Goal: Task Accomplishment & Management: Complete application form

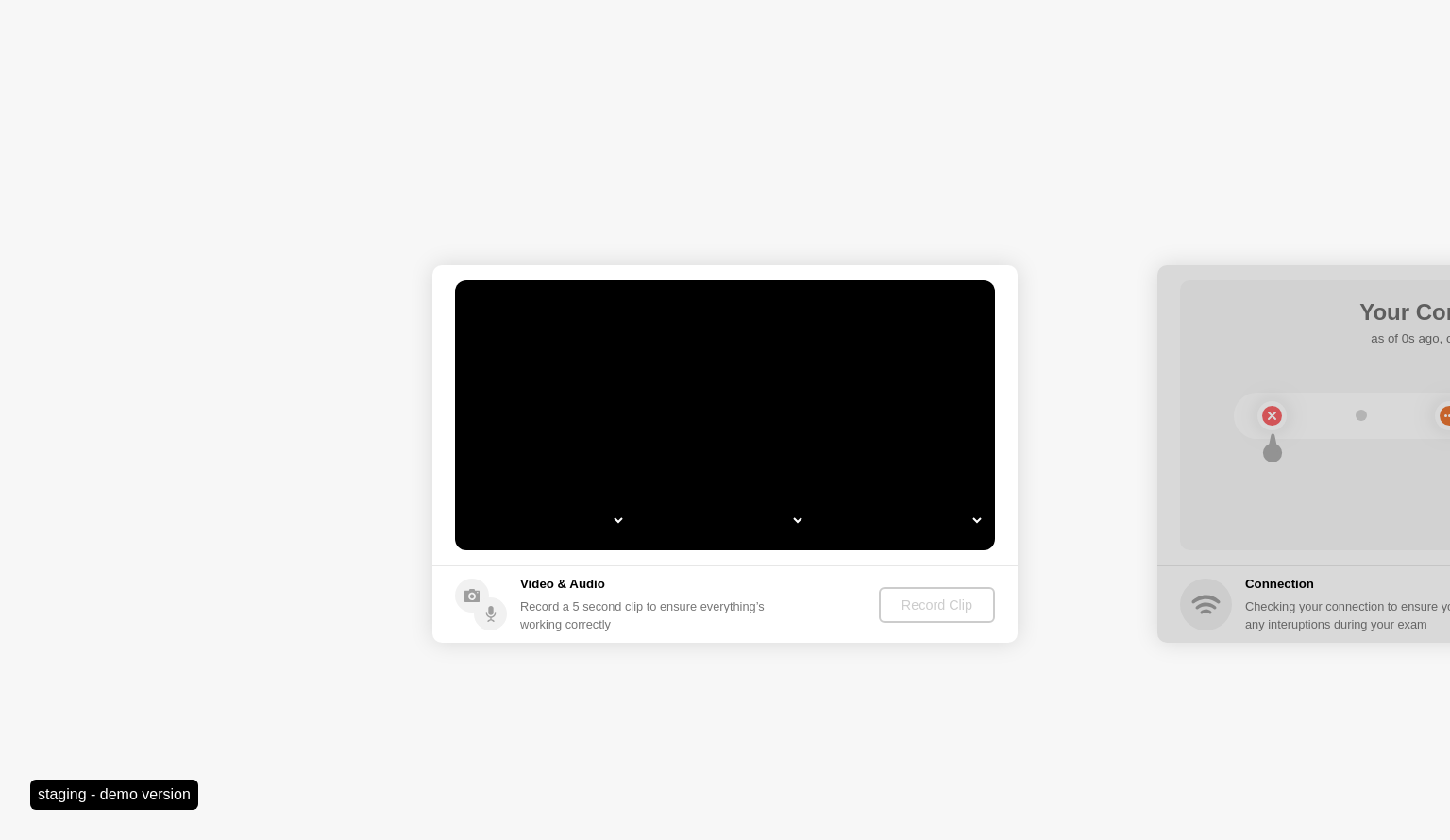
select select "Available cameras"
select select "Available speakers"
select select "Available microphones"
select select "**********"
select select "*******"
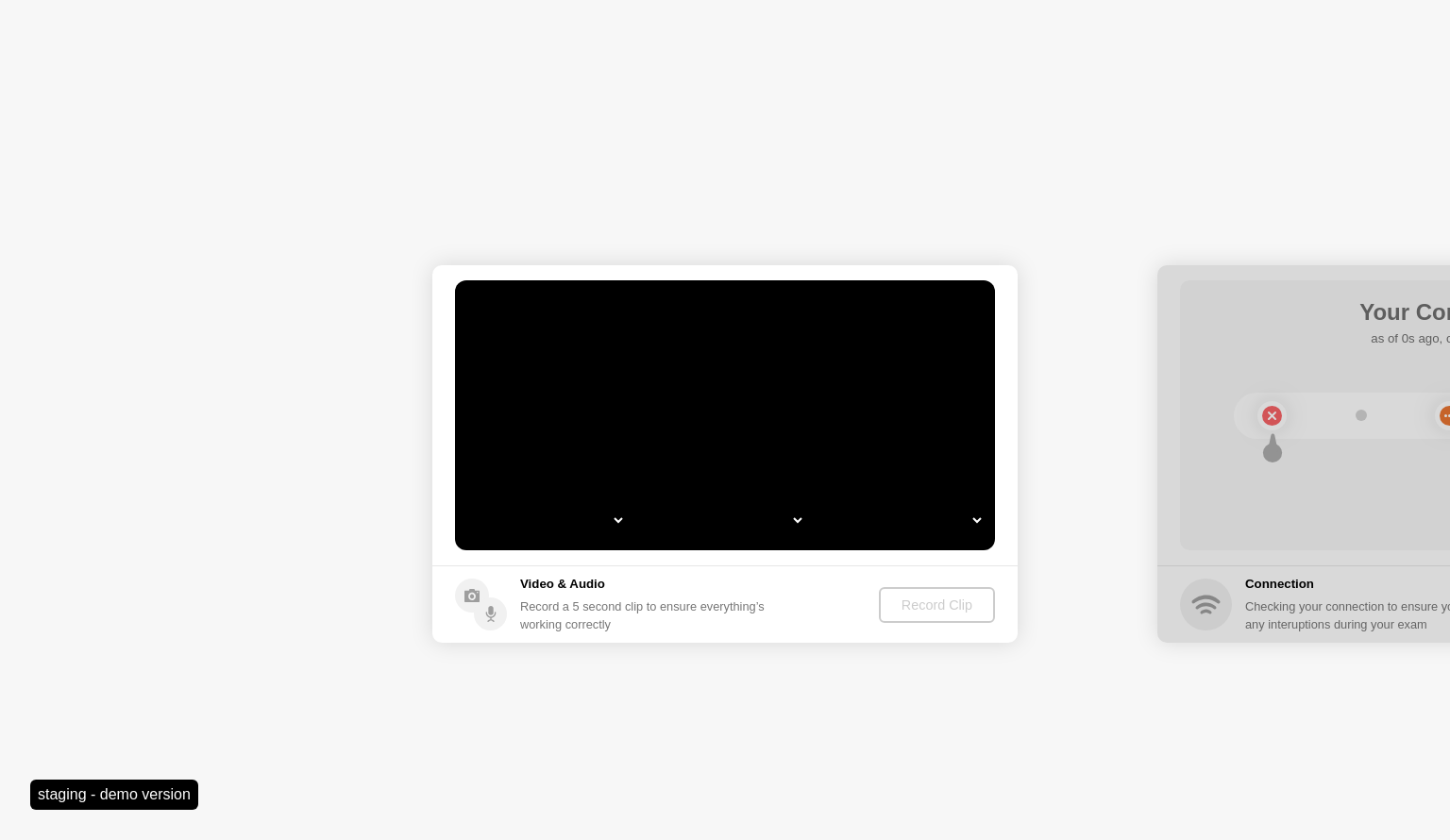
select select "*******"
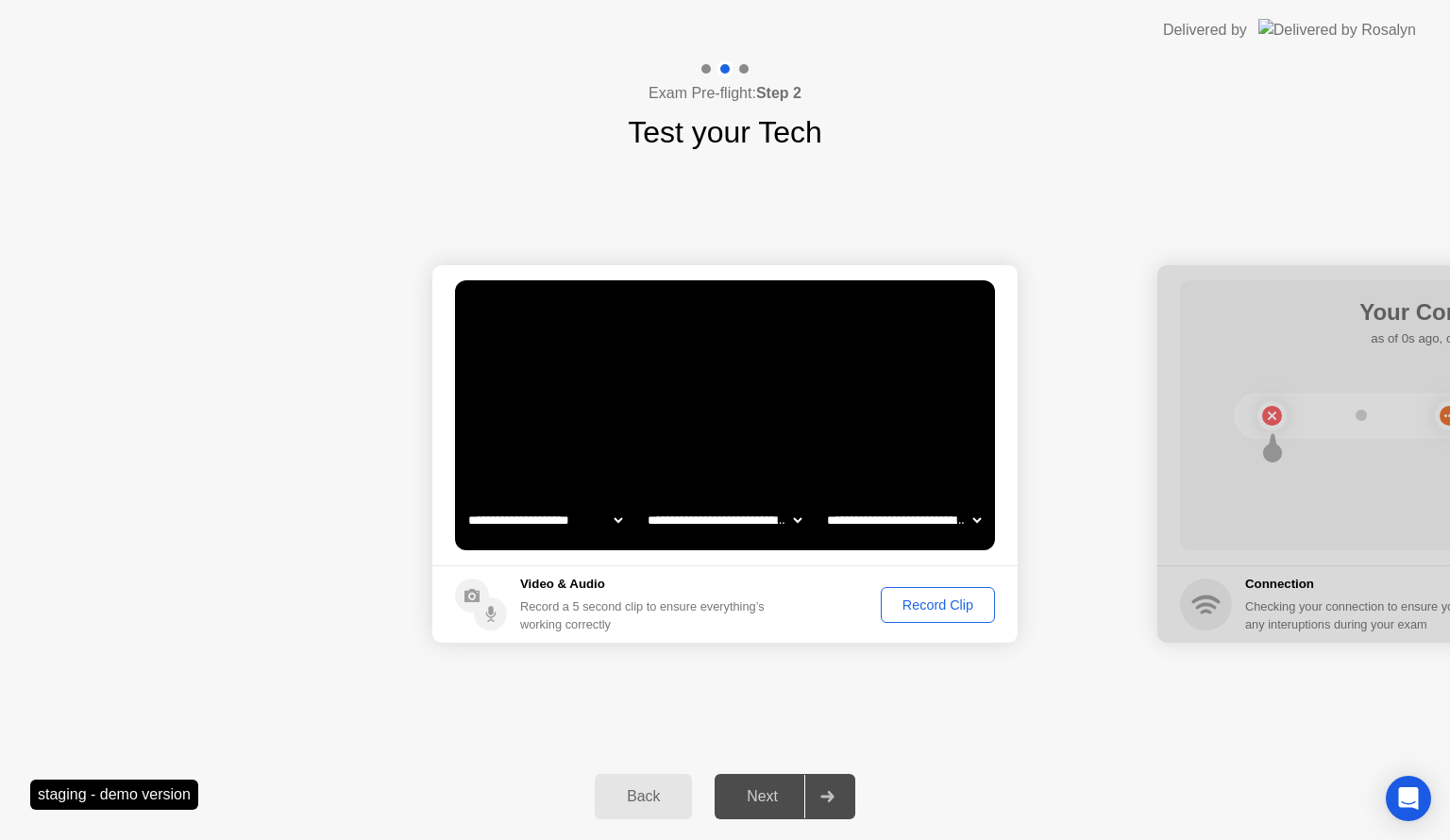
click at [958, 604] on div "Record Clip" at bounding box center [937, 605] width 101 height 15
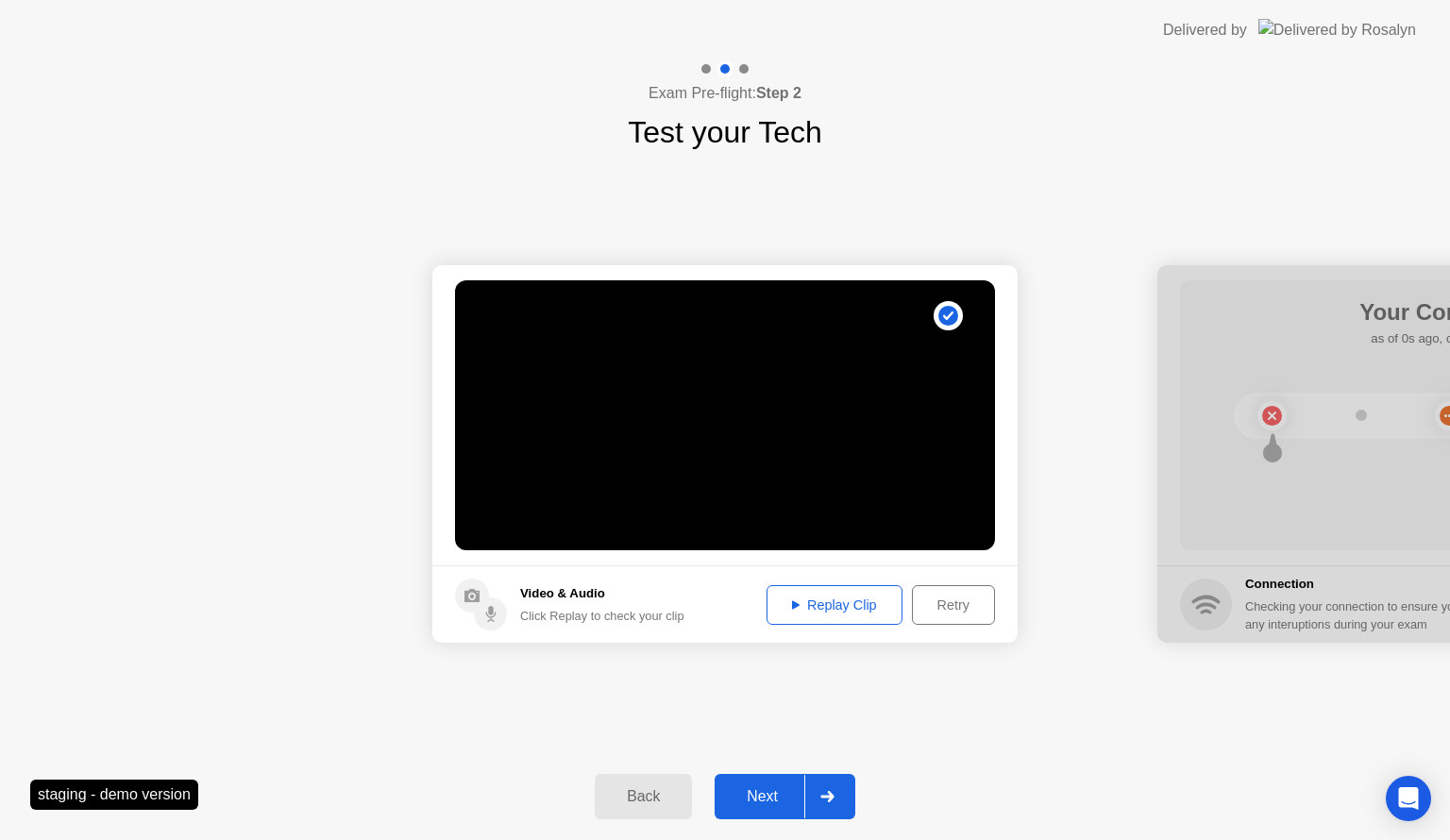
click at [766, 782] on button "Next" at bounding box center [784, 796] width 141 height 45
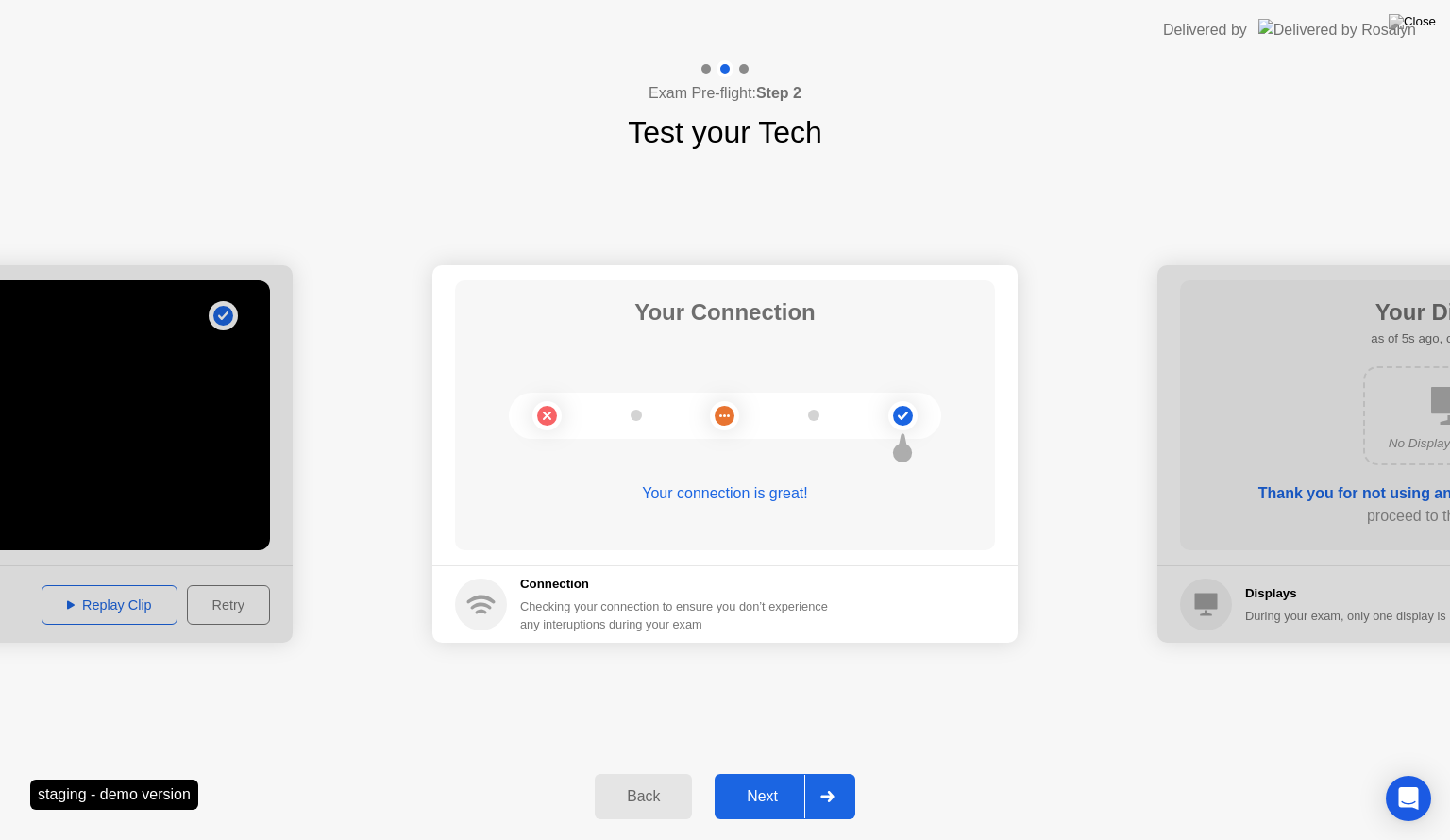
click at [767, 808] on button "Next" at bounding box center [784, 796] width 141 height 45
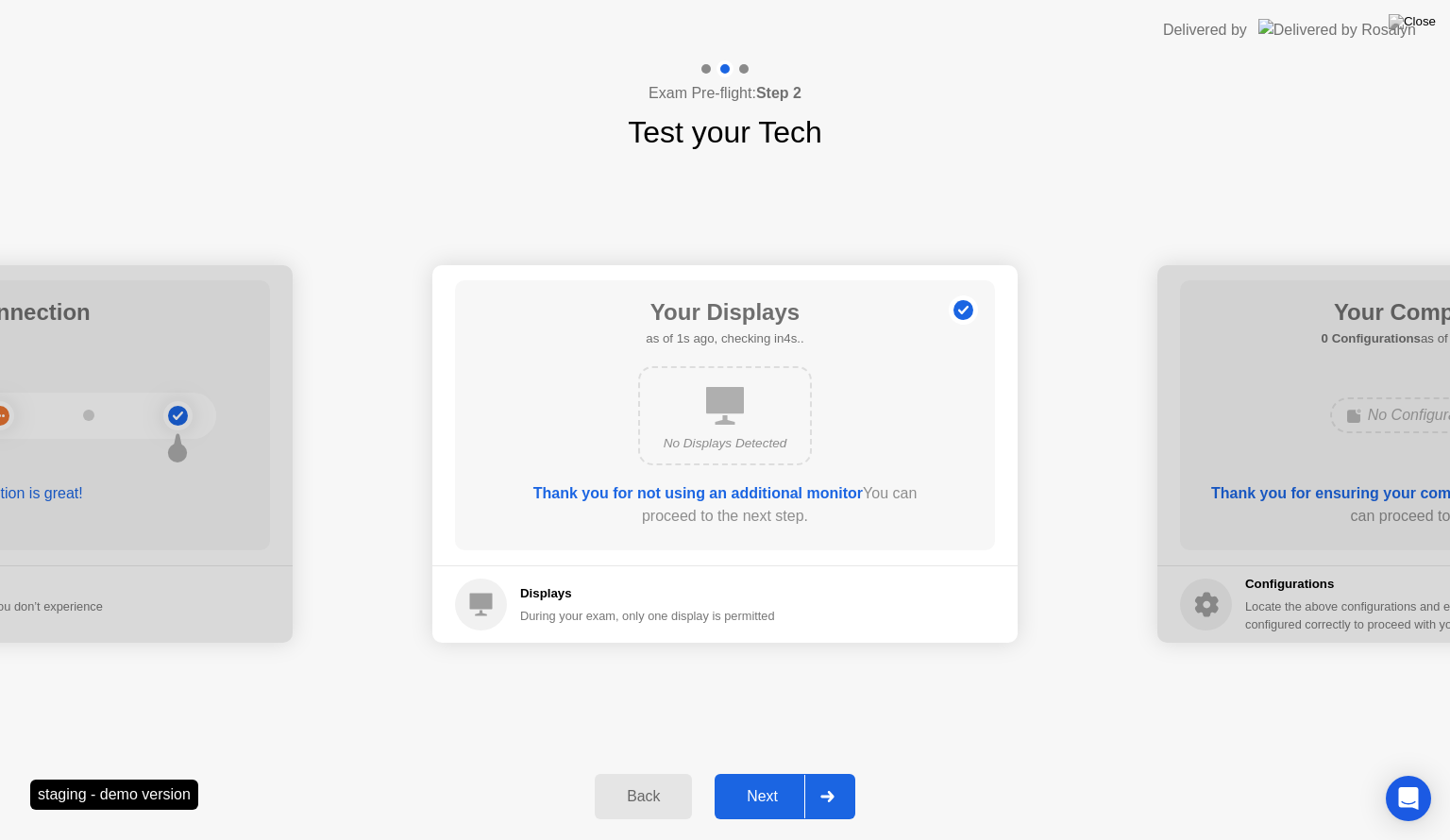
click at [762, 802] on div "Next" at bounding box center [762, 797] width 84 height 17
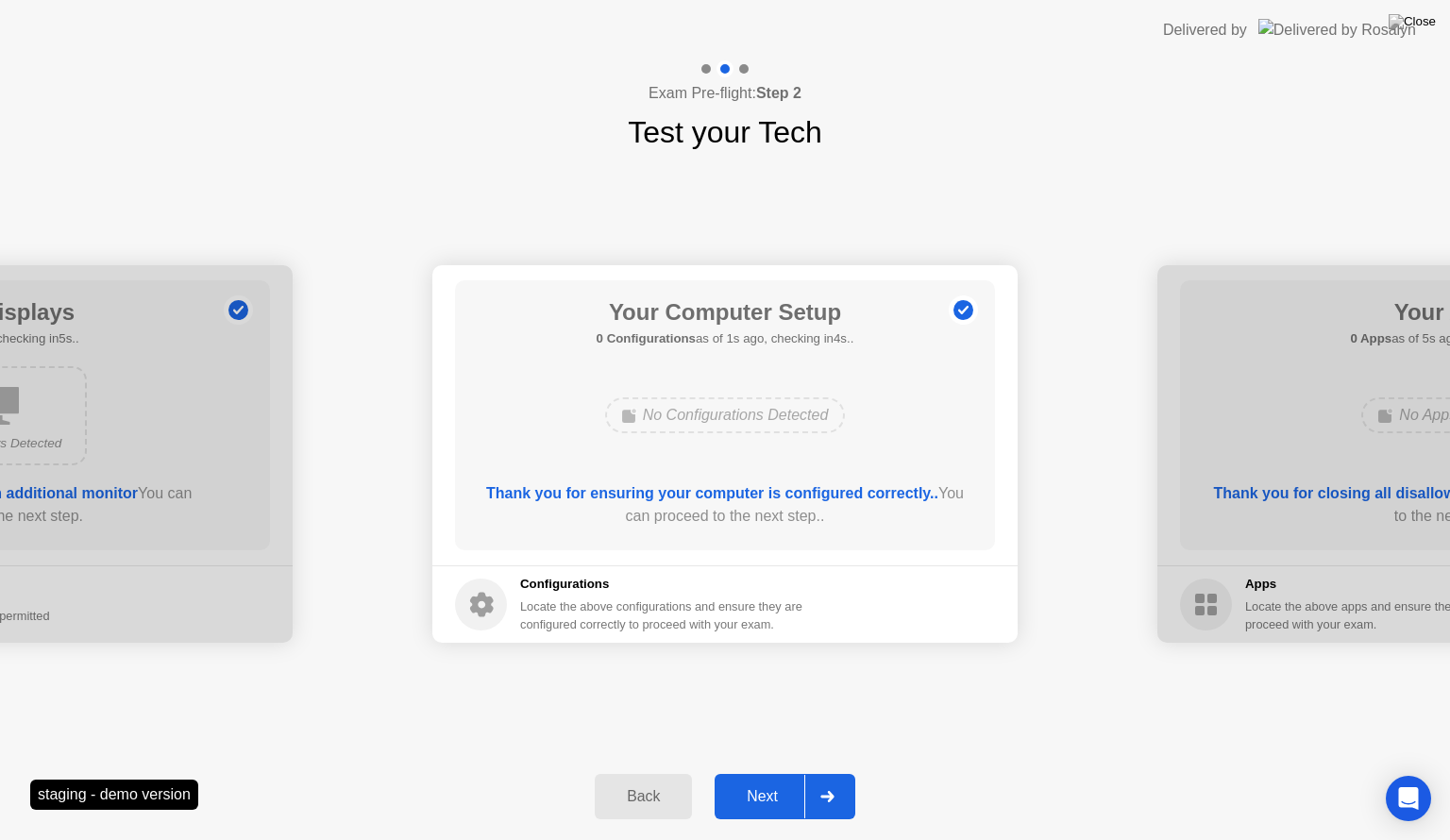
click at [762, 802] on div "Next" at bounding box center [762, 797] width 84 height 17
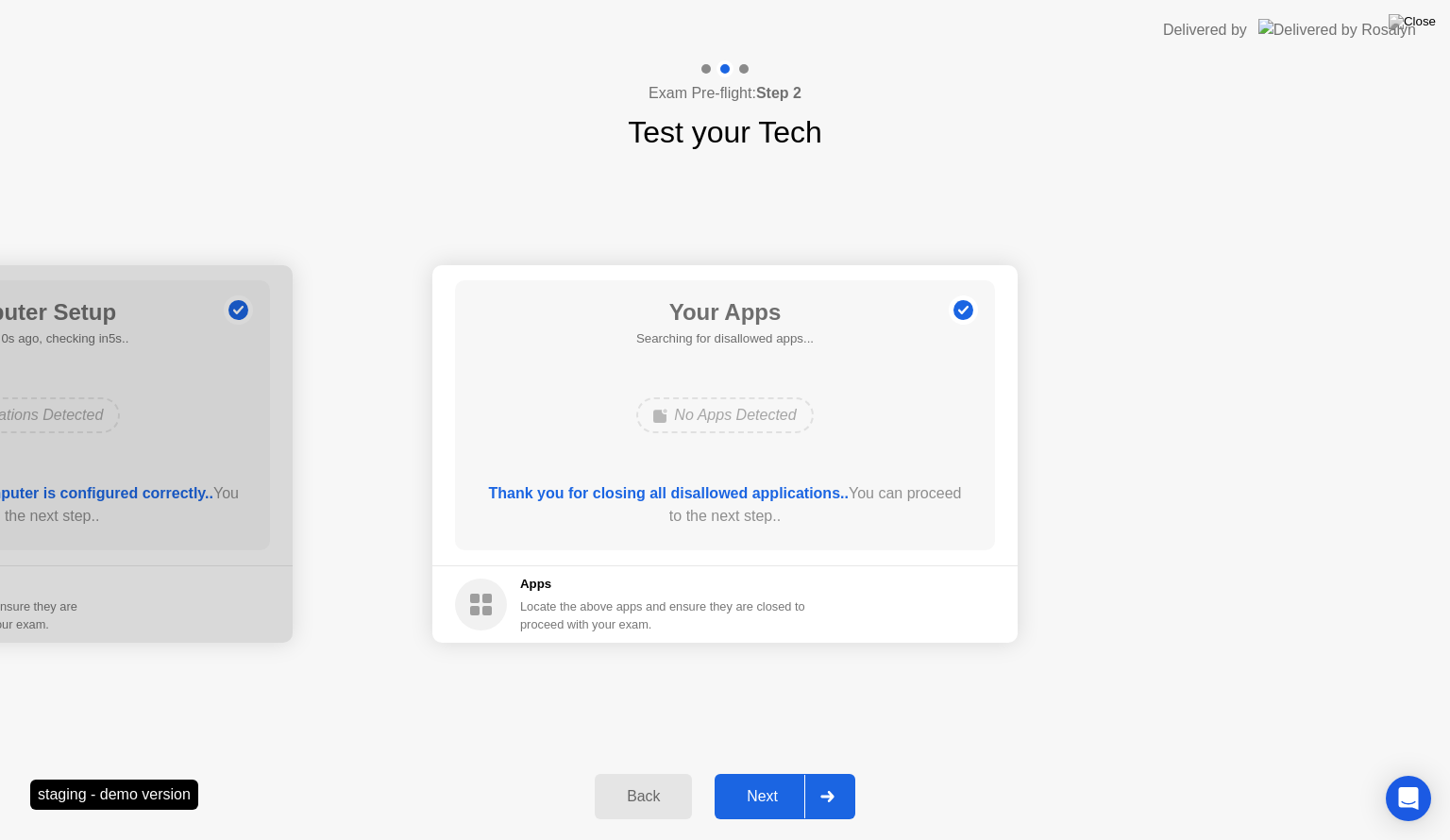
click at [771, 797] on div "Next" at bounding box center [762, 797] width 84 height 17
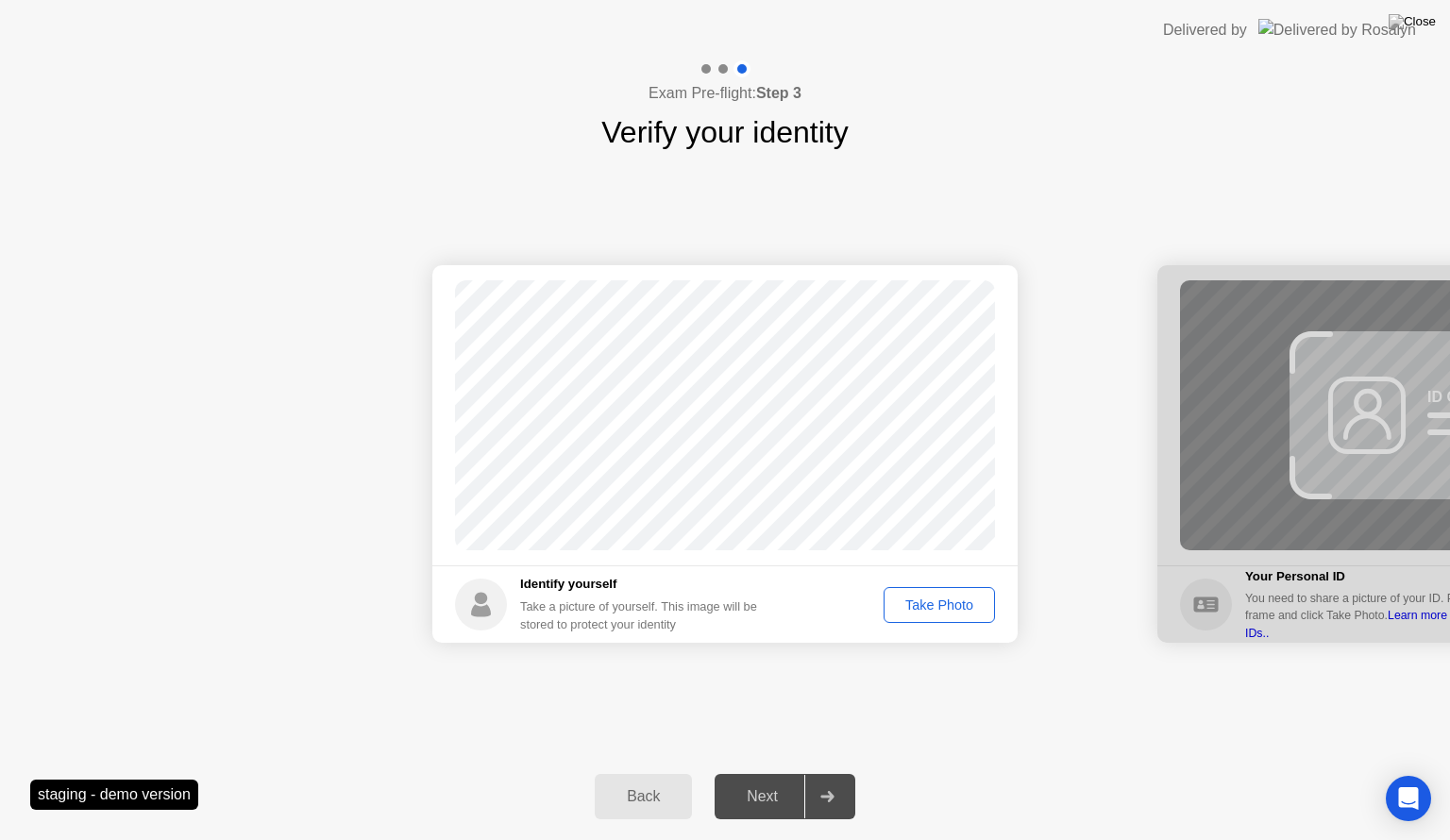
click at [759, 803] on div "Next" at bounding box center [762, 797] width 84 height 17
click at [956, 617] on button "Take Photo" at bounding box center [939, 604] width 111 height 35
click at [765, 795] on div "Next" at bounding box center [762, 797] width 84 height 17
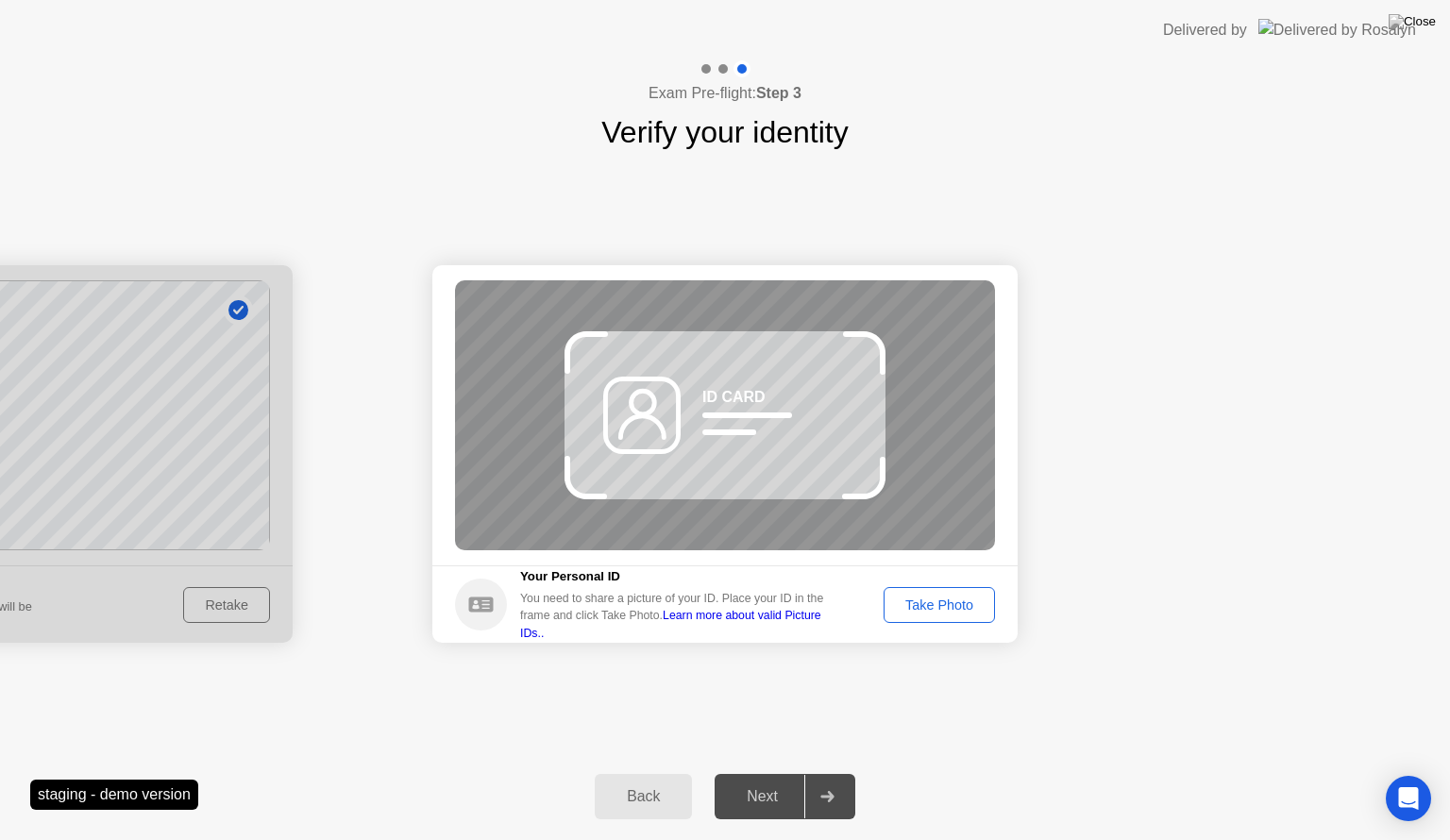
click at [953, 600] on div "Take Photo" at bounding box center [939, 605] width 98 height 15
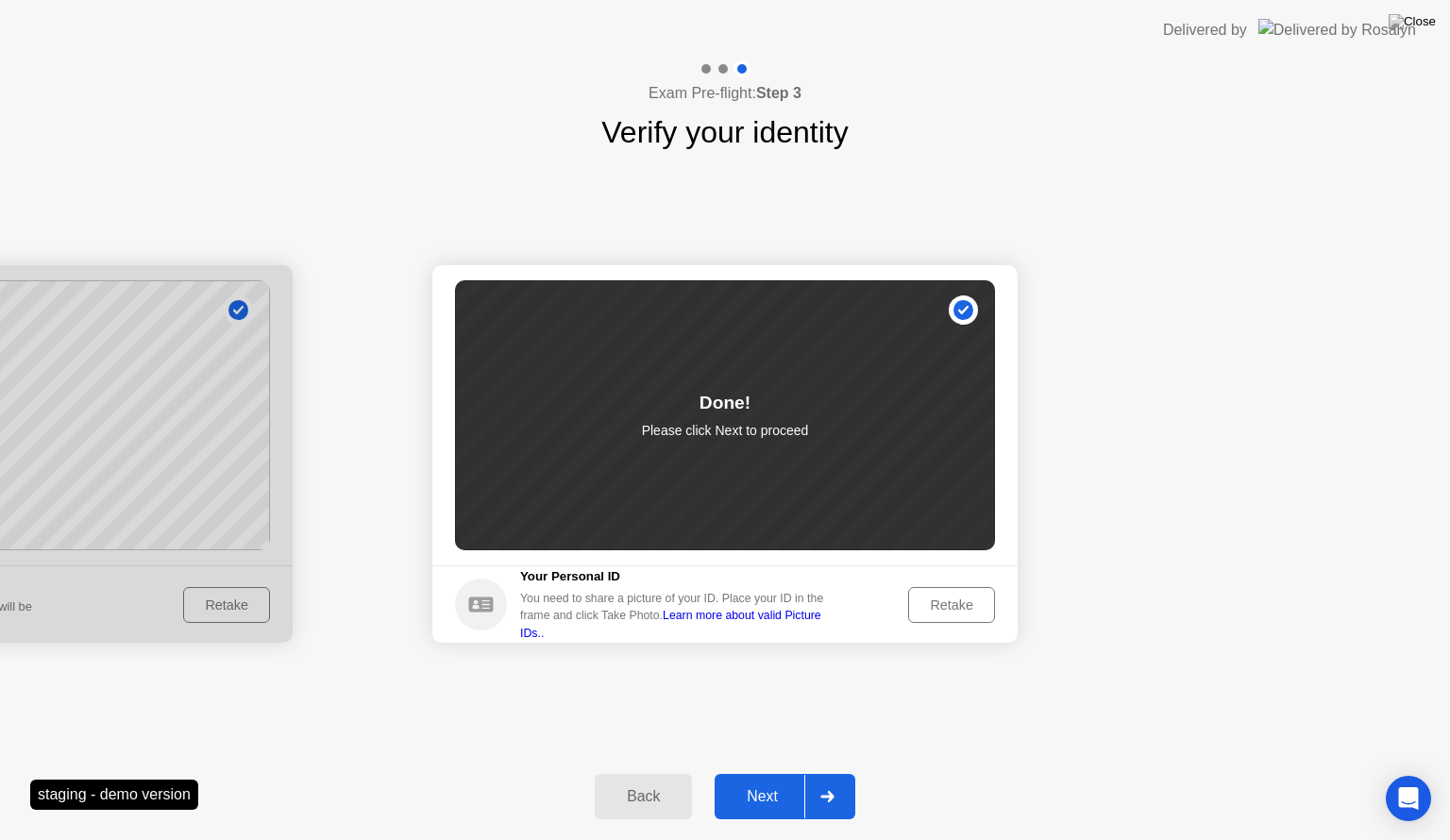
click at [771, 805] on div "Next" at bounding box center [762, 797] width 84 height 17
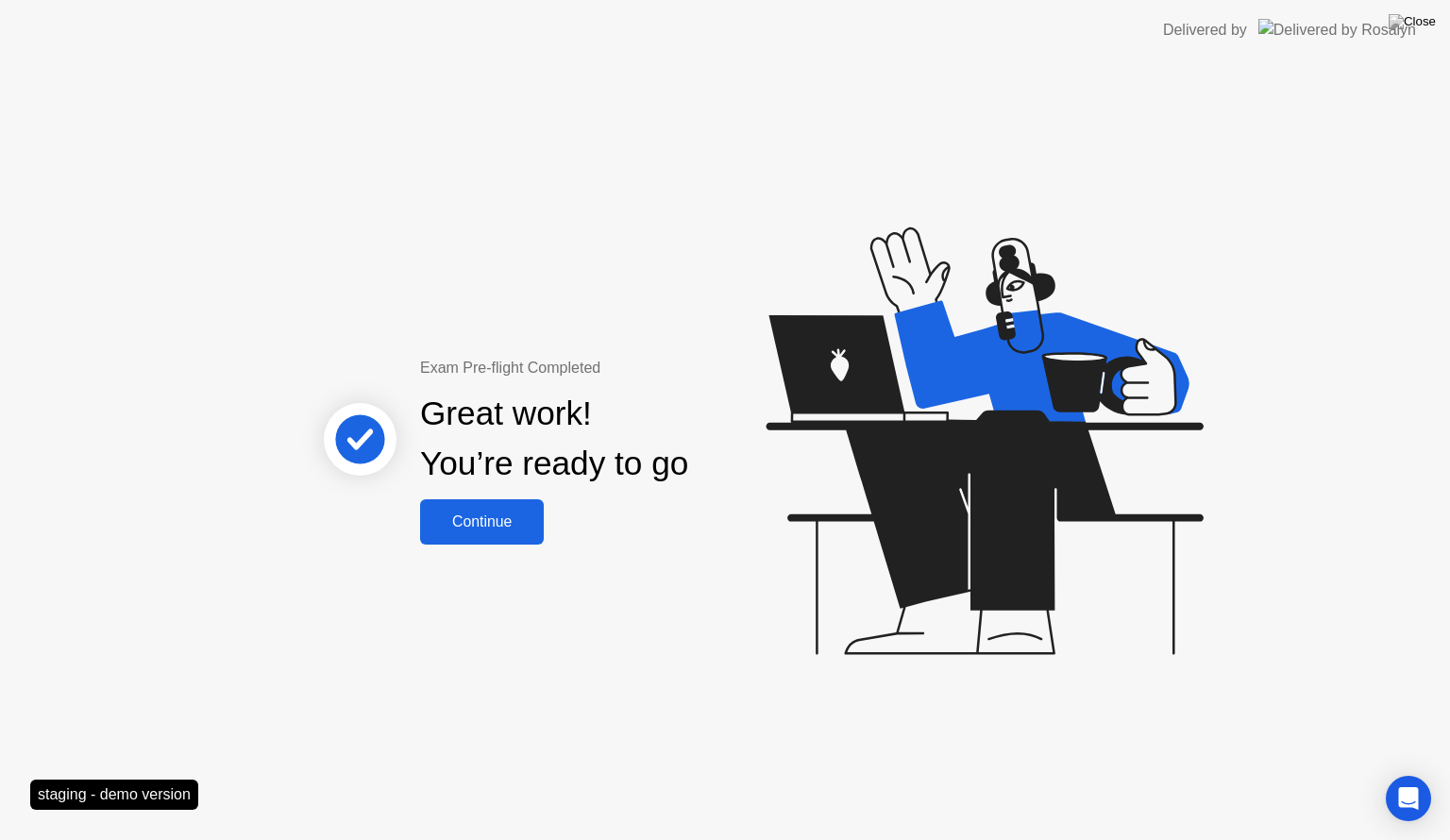
click at [517, 530] on div "Continue" at bounding box center [481, 523] width 112 height 17
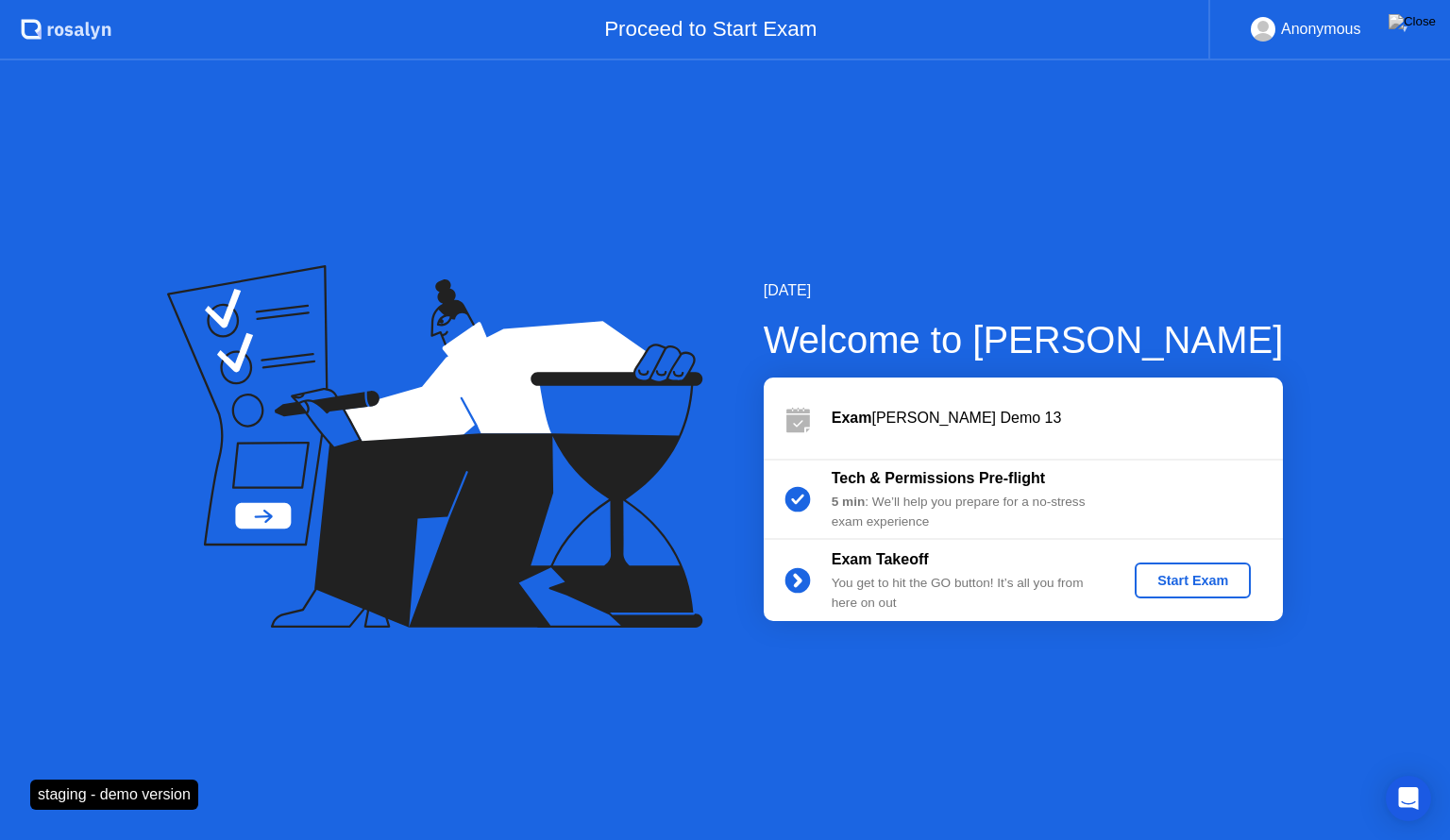
click at [1181, 578] on div "Start Exam" at bounding box center [1192, 581] width 101 height 15
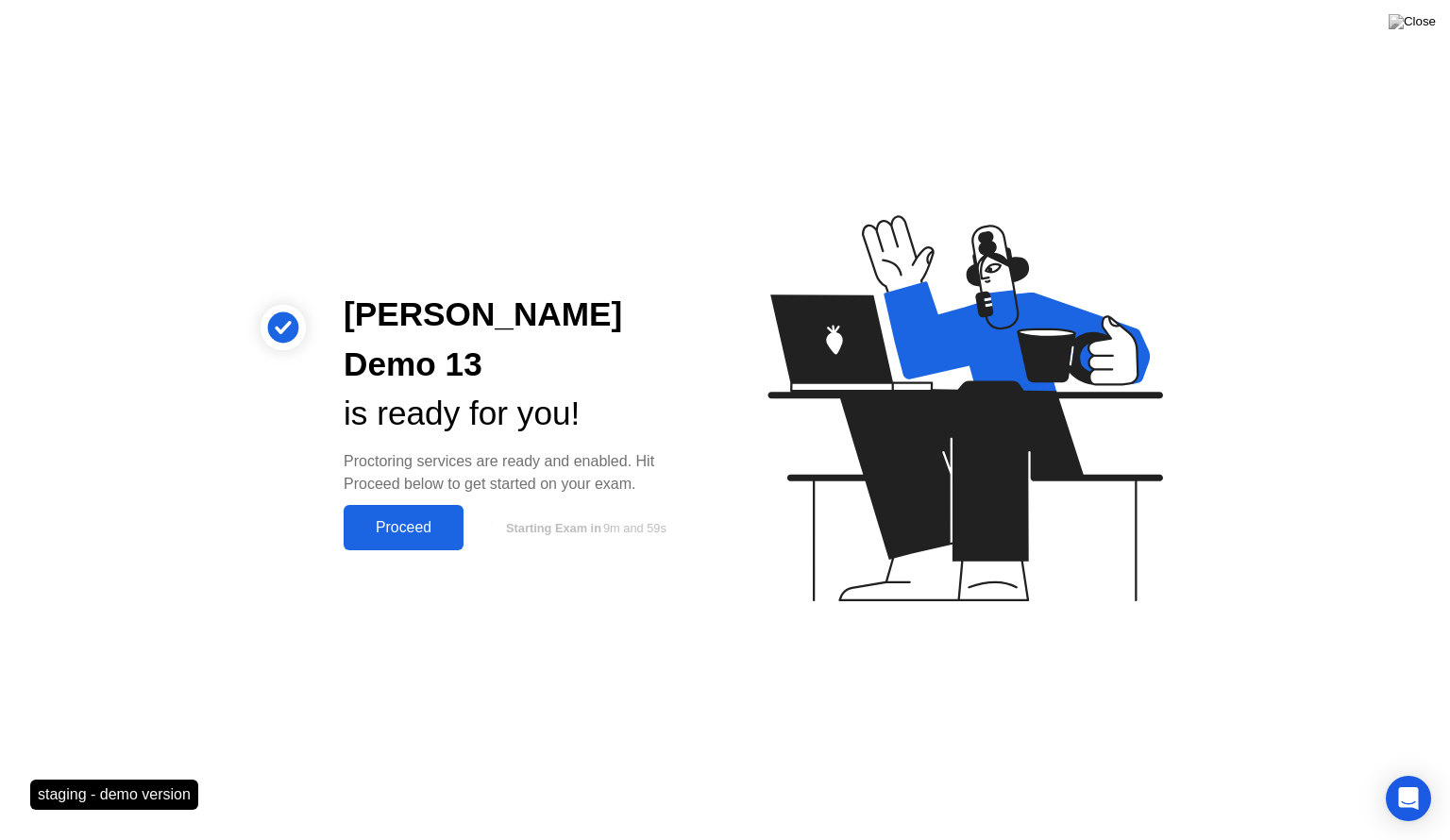
click at [393, 519] on div "Proceed" at bounding box center [403, 527] width 108 height 17
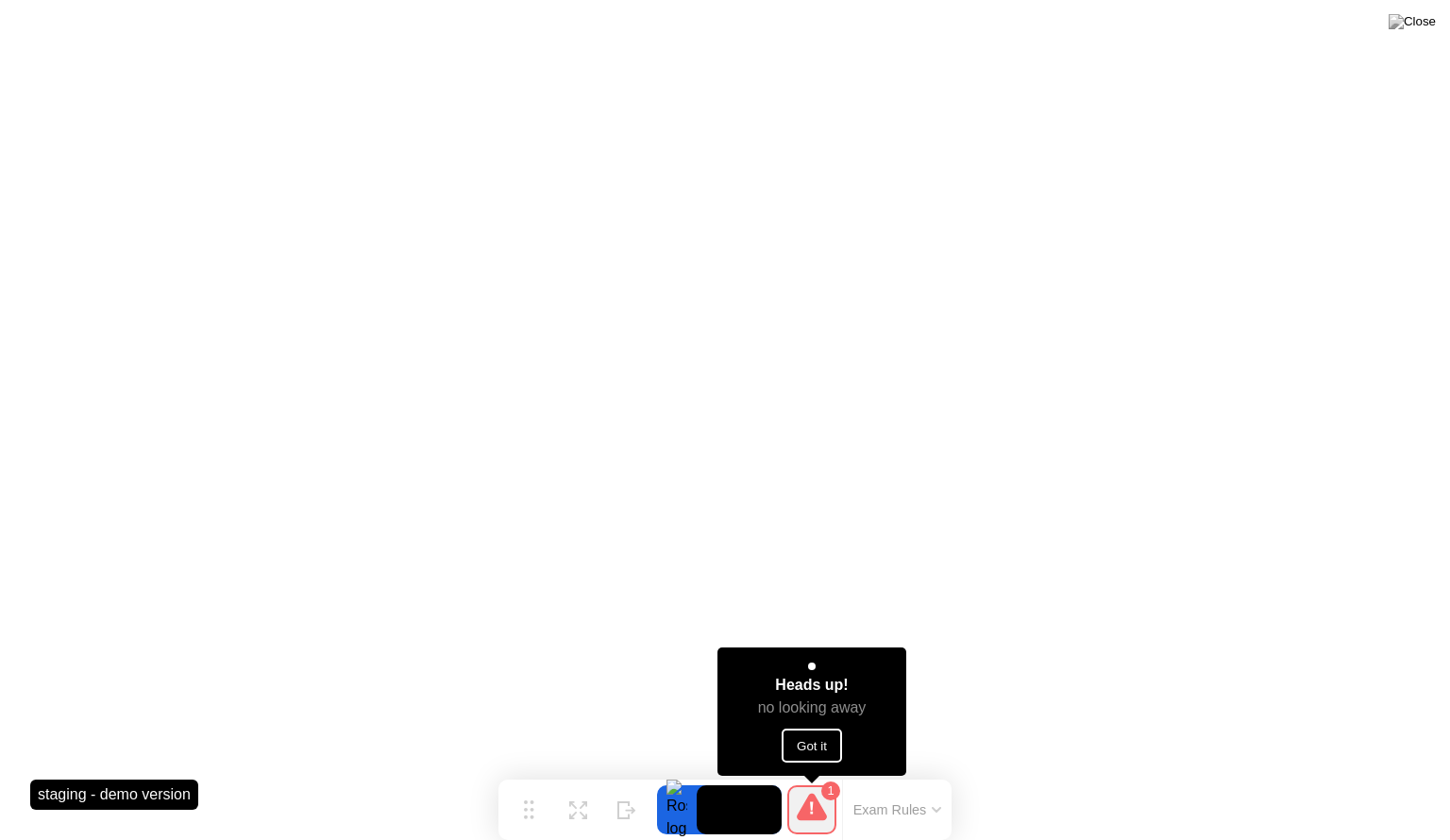
click at [817, 751] on button "Got it" at bounding box center [811, 745] width 60 height 34
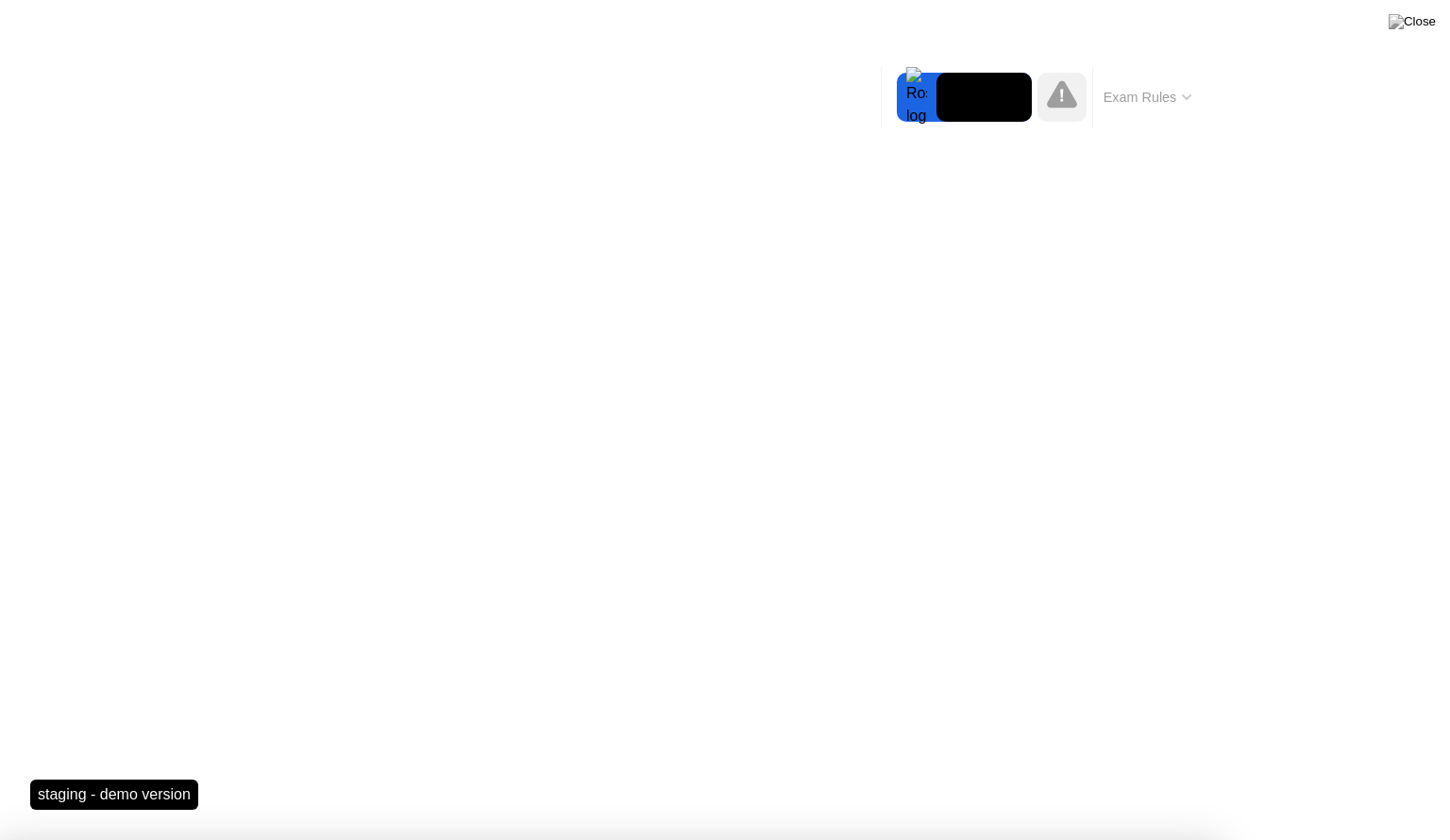
drag, startPoint x: 809, startPoint y: 572, endPoint x: 883, endPoint y: 576, distance: 74.1
